Goal: Navigation & Orientation: Understand site structure

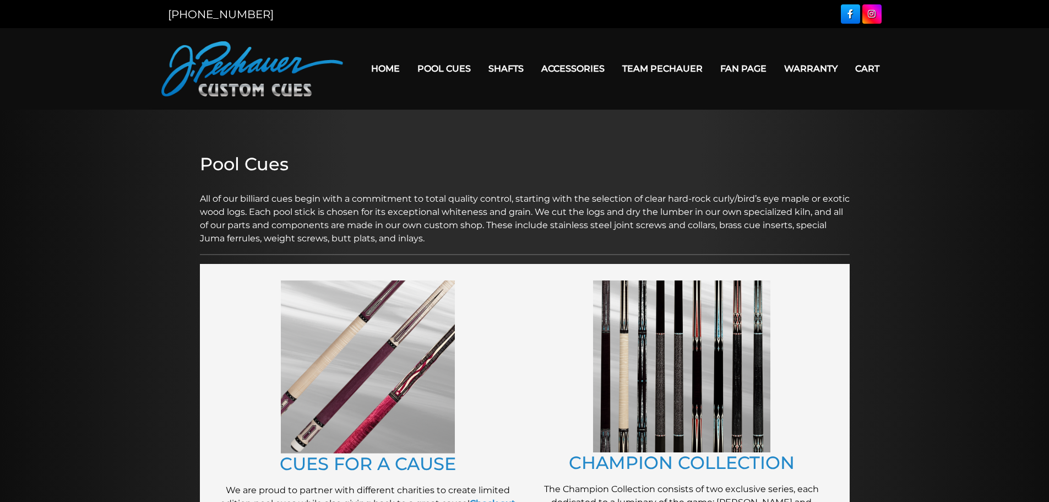
click at [241, 64] on img at bounding box center [252, 68] width 182 height 55
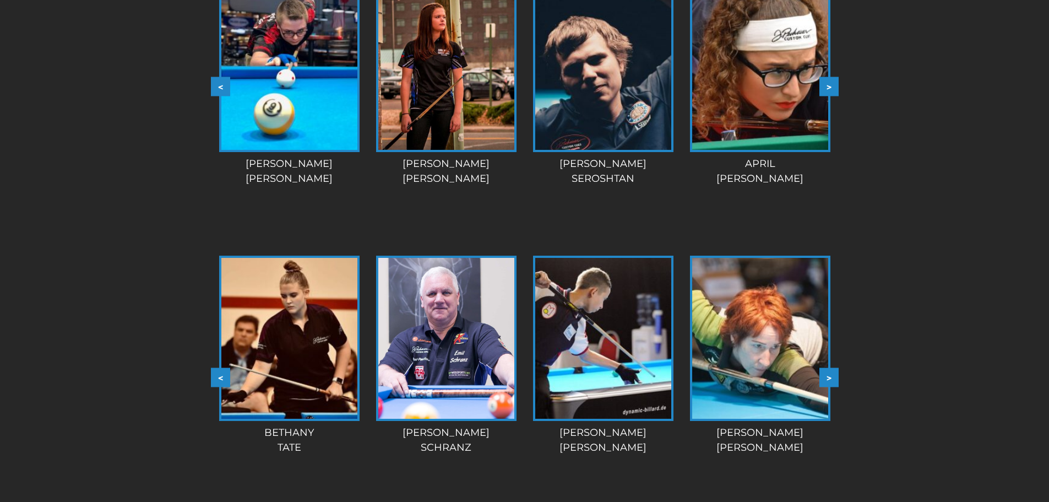
scroll to position [981, 0]
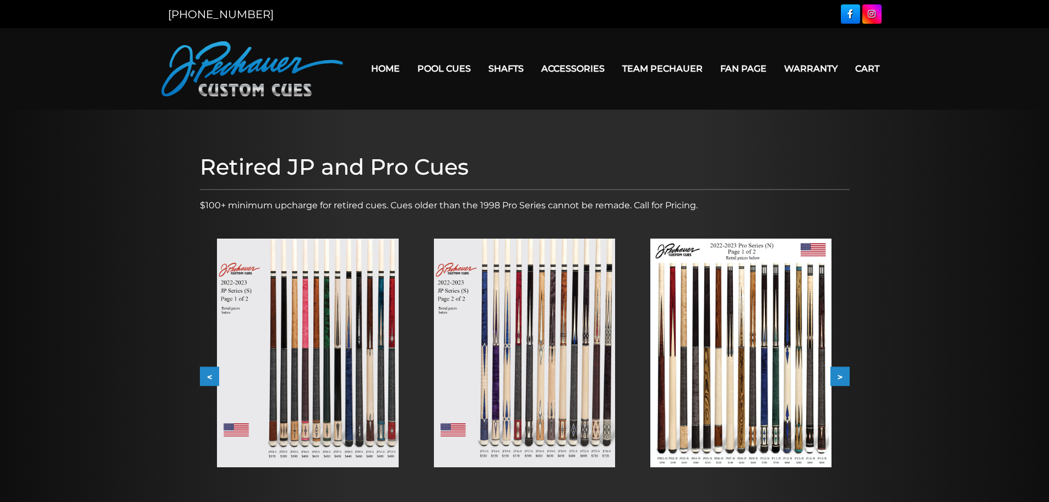
click at [376, 63] on link "Home" at bounding box center [385, 69] width 46 height 28
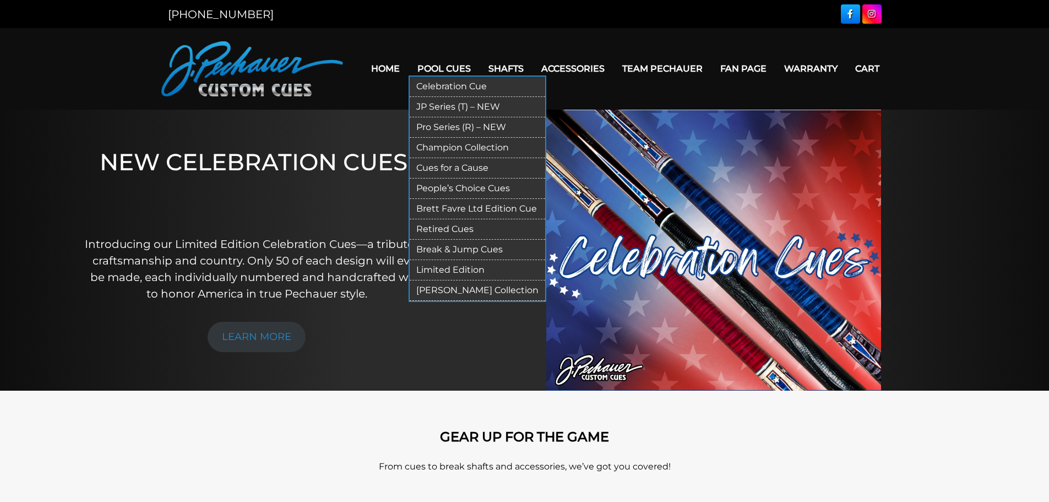
click at [455, 61] on link "Pool Cues" at bounding box center [443, 69] width 71 height 28
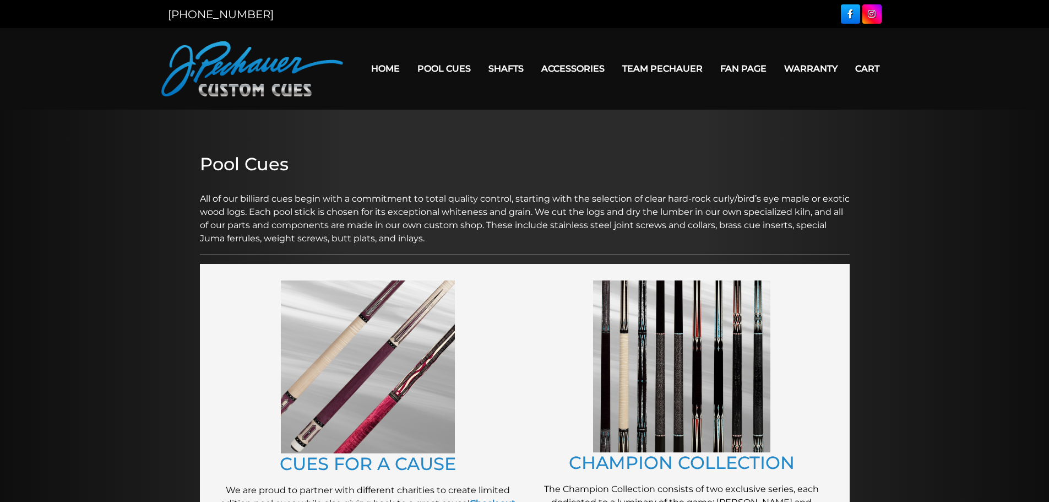
click at [701, 63] on link "Team Pechauer" at bounding box center [662, 69] width 98 height 28
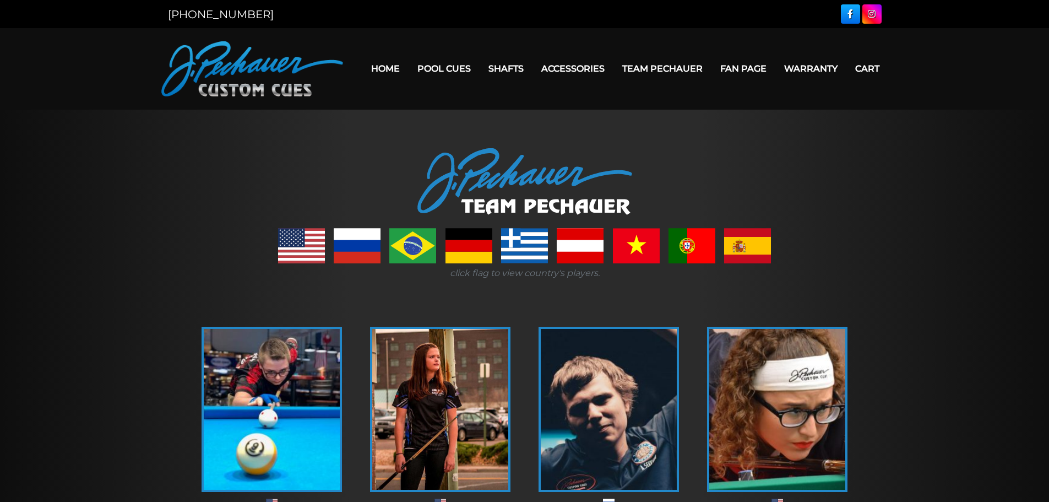
drag, startPoint x: 0, startPoint y: 0, endPoint x: 748, endPoint y: 67, distance: 750.6
click at [748, 67] on link "Fan Page" at bounding box center [743, 69] width 64 height 28
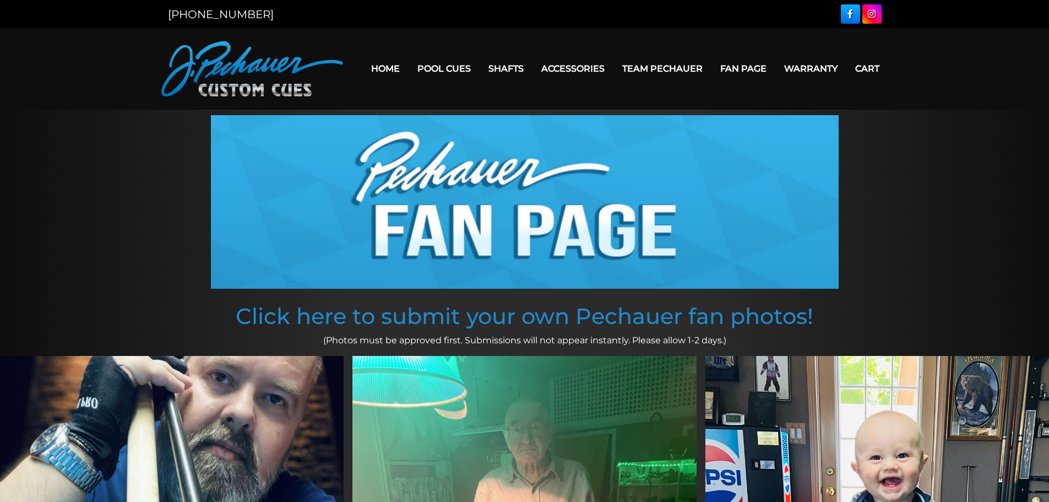
click at [243, 80] on img at bounding box center [252, 68] width 182 height 55
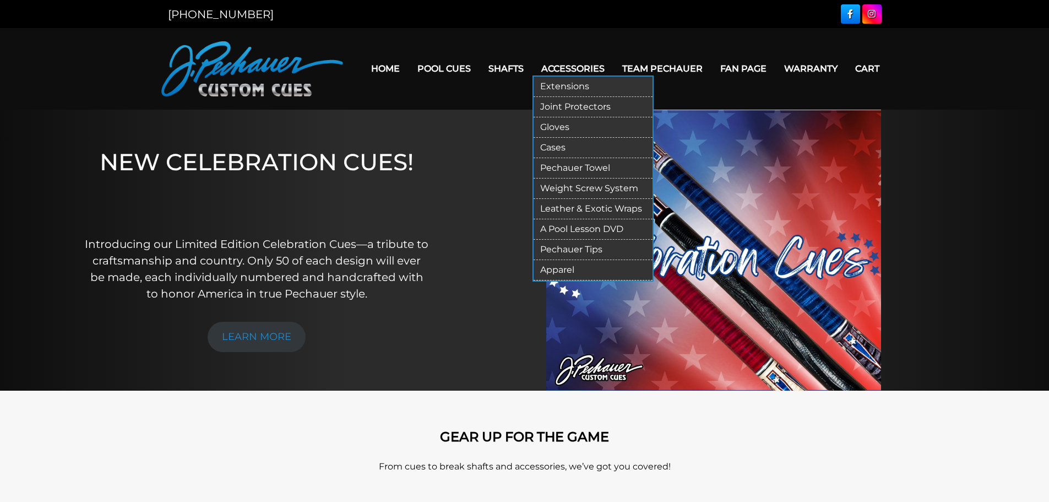
click at [593, 67] on link "Accessories" at bounding box center [572, 69] width 81 height 28
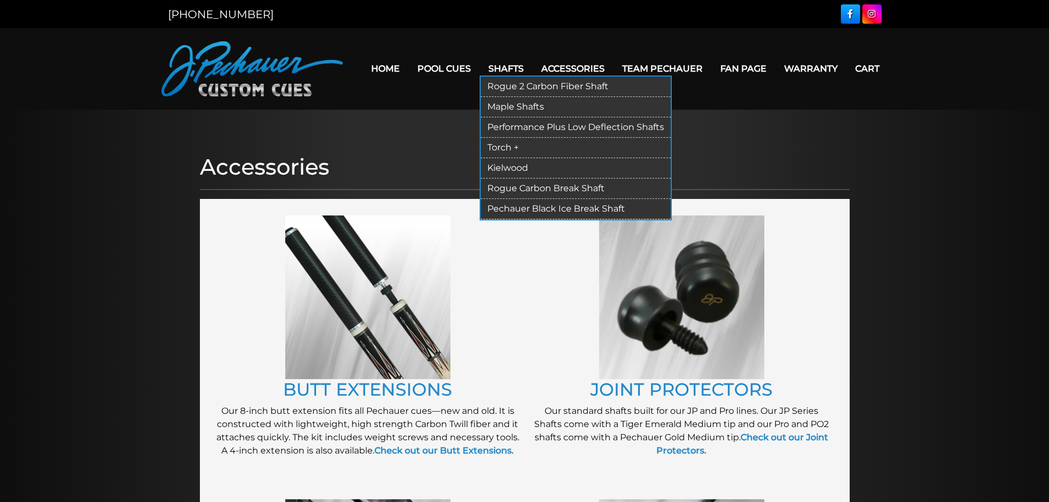
click at [510, 72] on link "Shafts" at bounding box center [506, 69] width 53 height 28
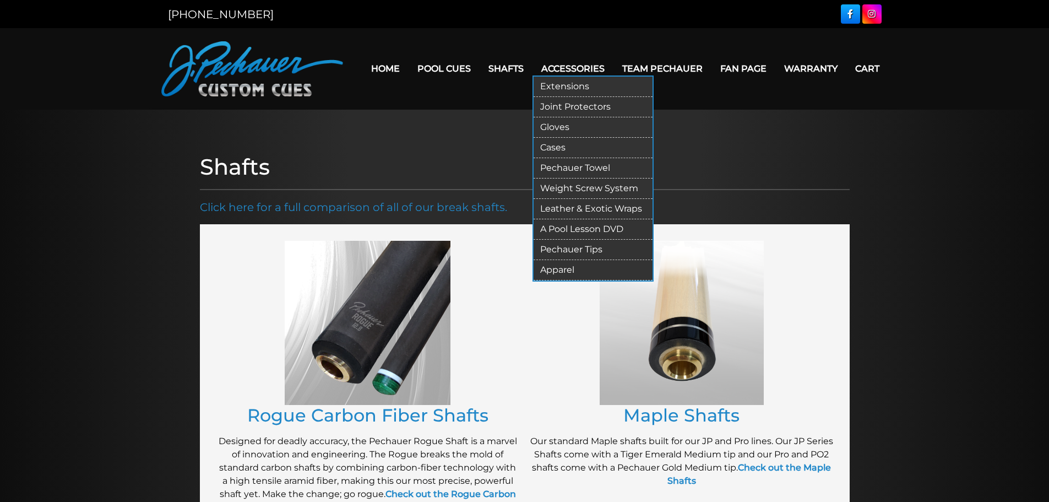
click at [559, 72] on link "Accessories" at bounding box center [572, 69] width 81 height 28
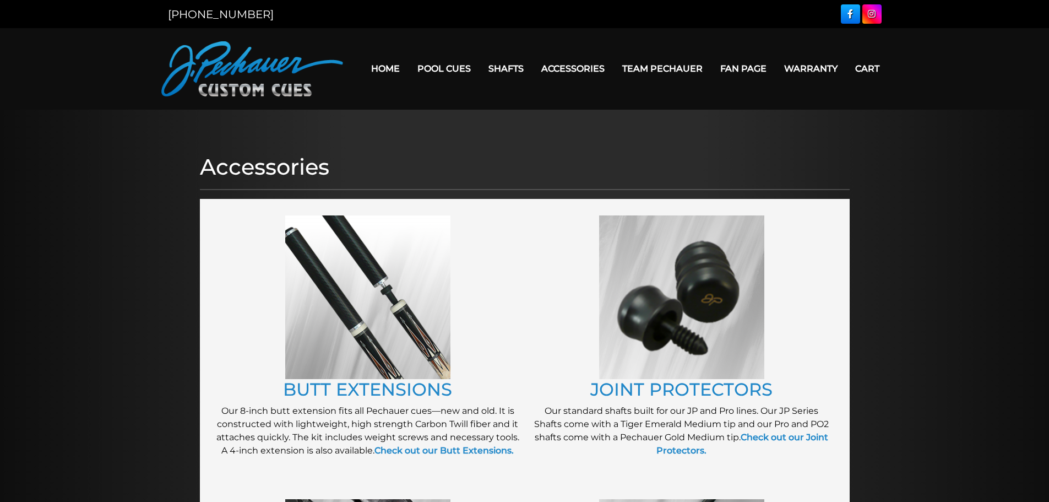
click at [651, 69] on link "Team Pechauer" at bounding box center [662, 69] width 98 height 28
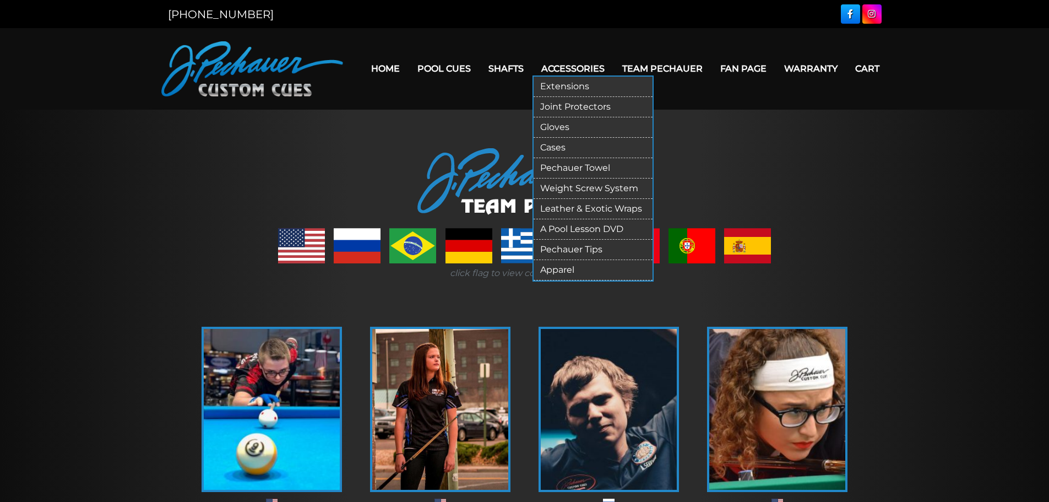
click at [595, 73] on link "Accessories" at bounding box center [572, 69] width 81 height 28
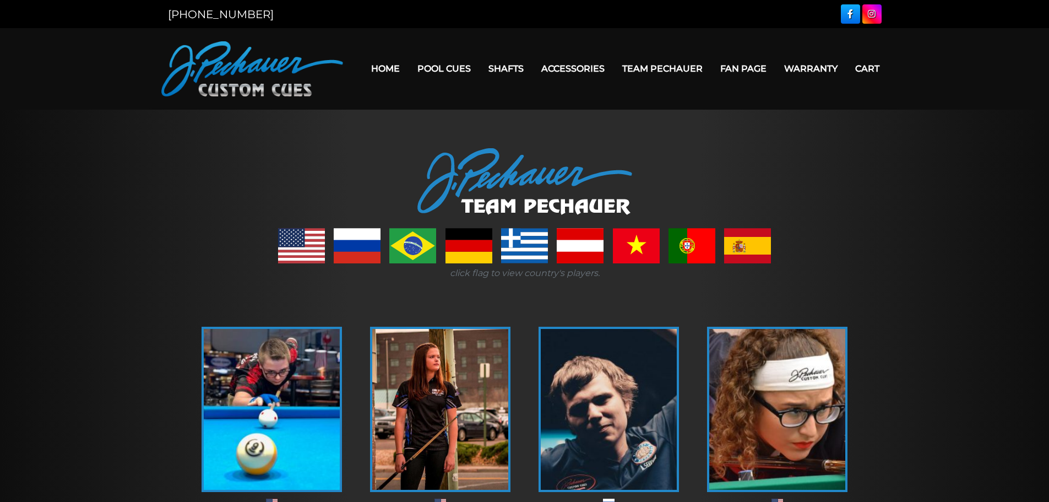
click at [676, 63] on link "Team Pechauer" at bounding box center [662, 69] width 98 height 28
